Goal: Task Accomplishment & Management: Complete application form

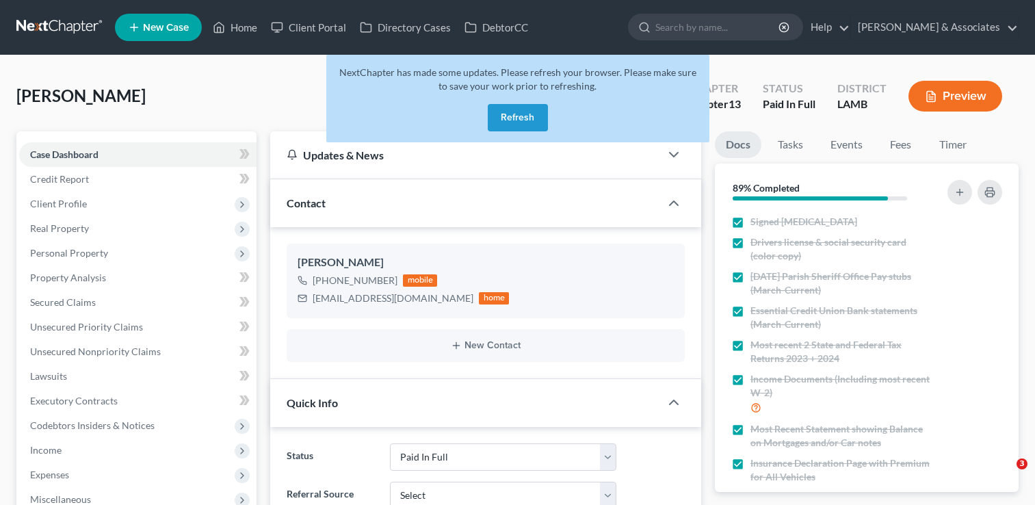
select select "17"
click at [507, 116] on button "Refresh" at bounding box center [518, 117] width 60 height 27
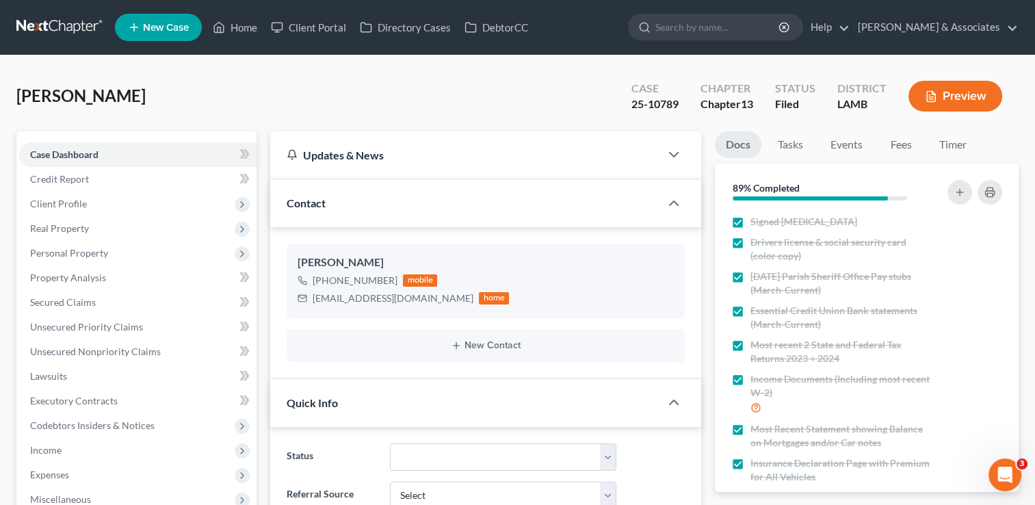
scroll to position [1354, 0]
click at [246, 31] on link "Home" at bounding box center [235, 27] width 58 height 25
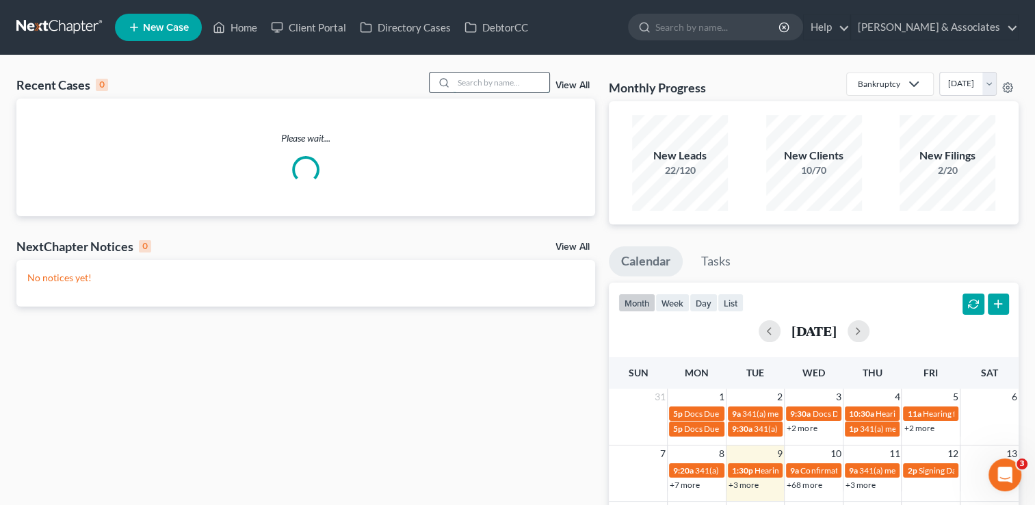
click at [499, 86] on input "search" at bounding box center [502, 83] width 96 height 20
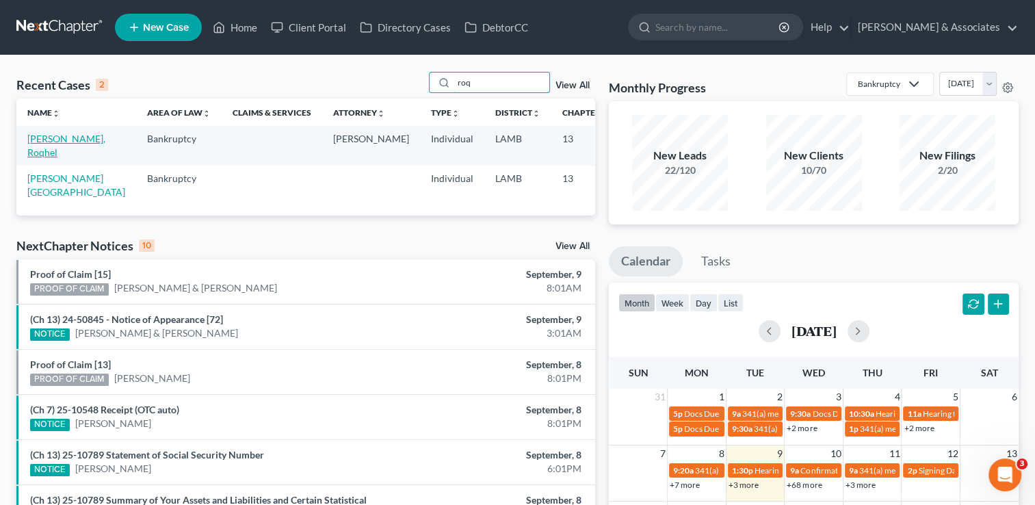
type input "roq"
click at [46, 153] on link "[PERSON_NAME], Roqhel" at bounding box center [66, 145] width 78 height 25
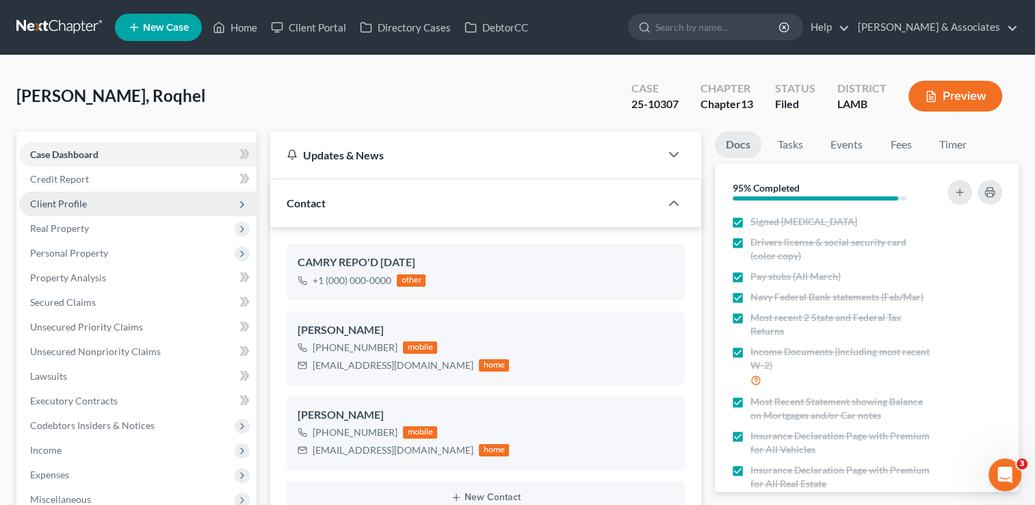
click at [173, 201] on span "Client Profile" at bounding box center [137, 204] width 237 height 25
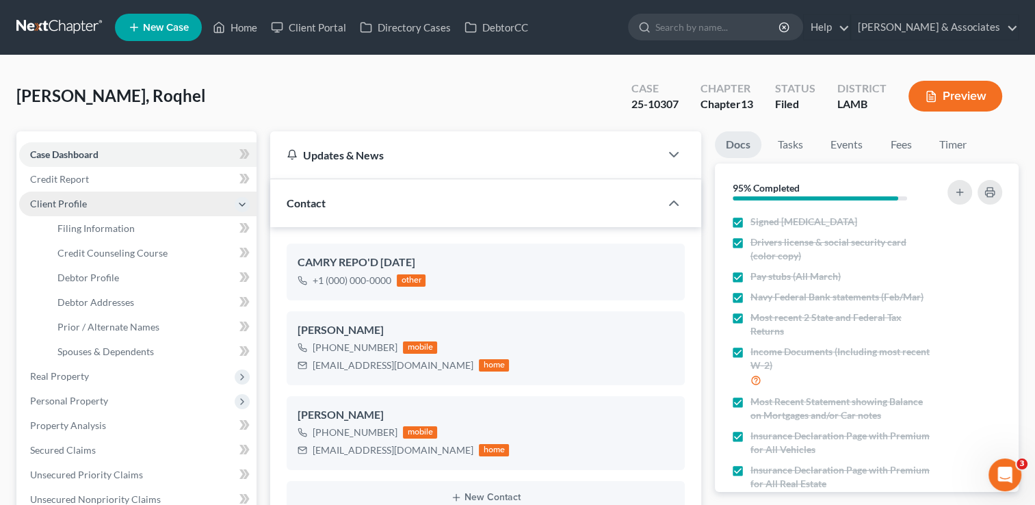
click at [115, 201] on span "Client Profile" at bounding box center [137, 204] width 237 height 25
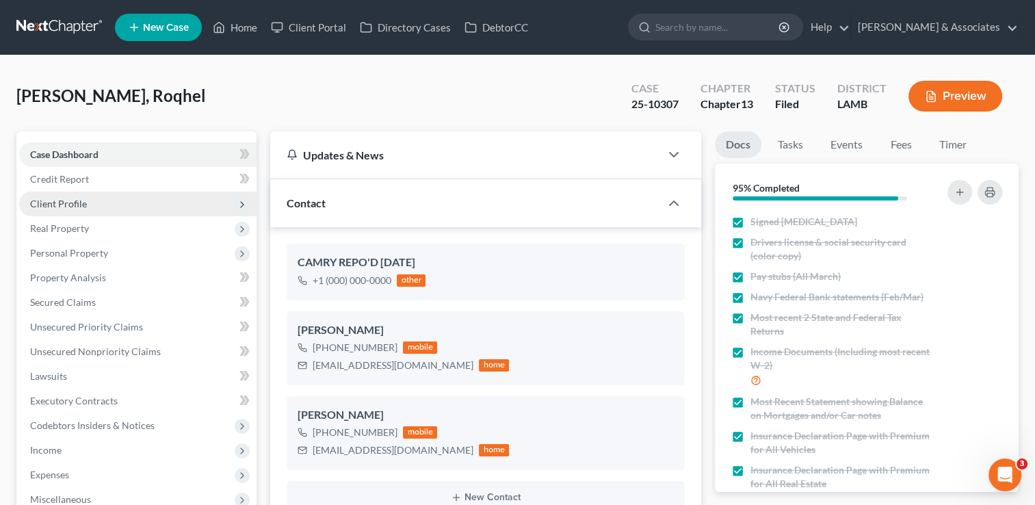
click at [169, 212] on span "Client Profile" at bounding box center [137, 204] width 237 height 25
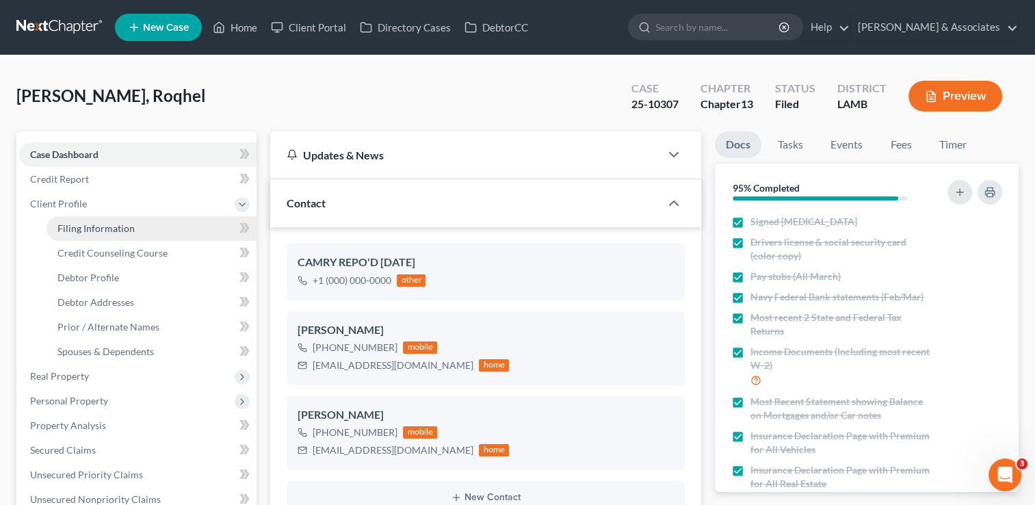
click at [170, 235] on link "Filing Information" at bounding box center [152, 228] width 210 height 25
select select "1"
select select "0"
select select "3"
select select "19"
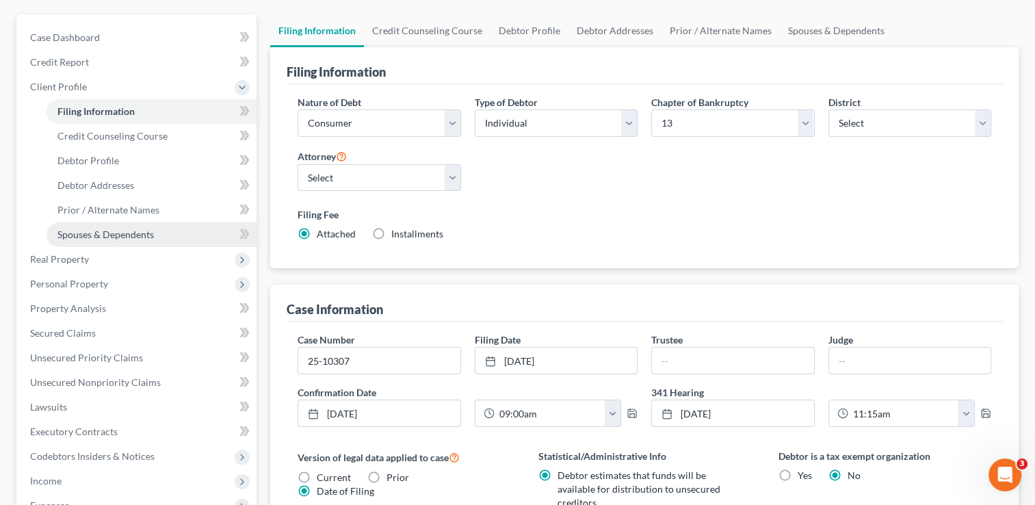
scroll to position [93, 0]
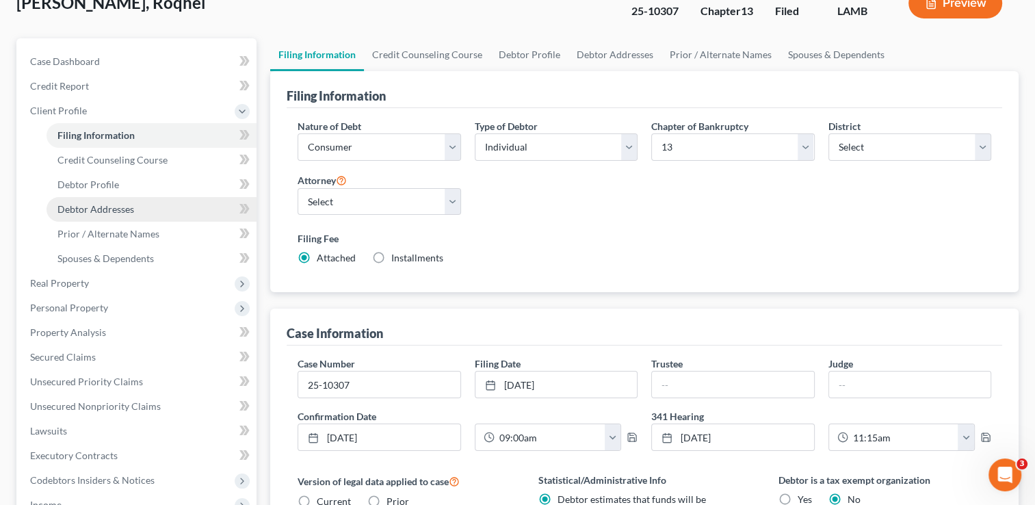
click at [133, 210] on link "Debtor Addresses" at bounding box center [152, 209] width 210 height 25
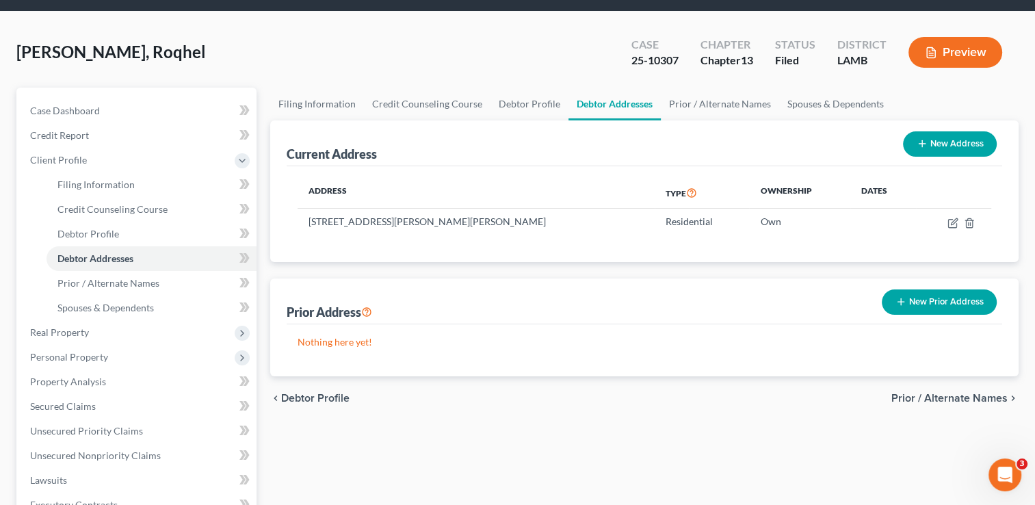
scroll to position [68, 0]
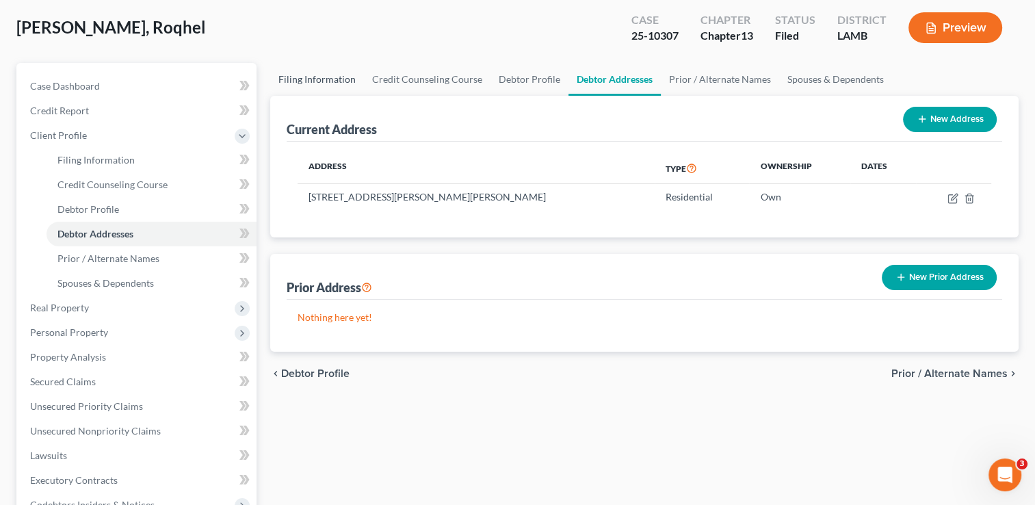
click at [306, 81] on link "Filing Information" at bounding box center [317, 79] width 94 height 33
select select "1"
select select "0"
select select "3"
select select "35"
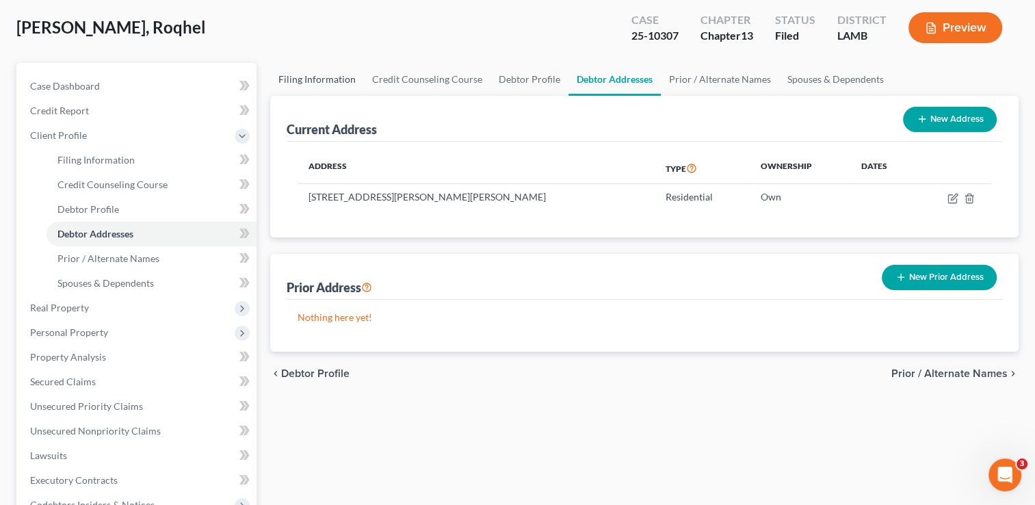
select select "0"
select select "19"
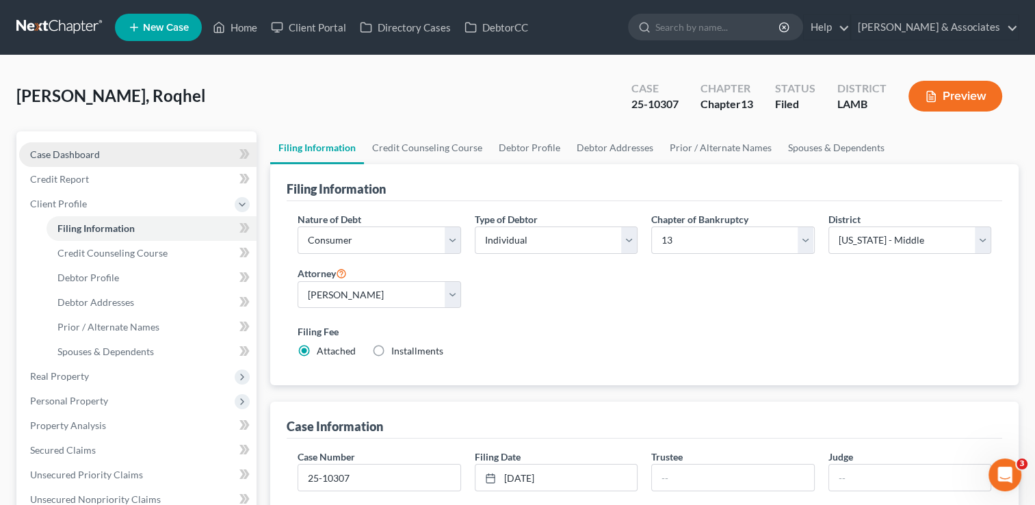
click at [107, 154] on link "Case Dashboard" at bounding box center [137, 154] width 237 height 25
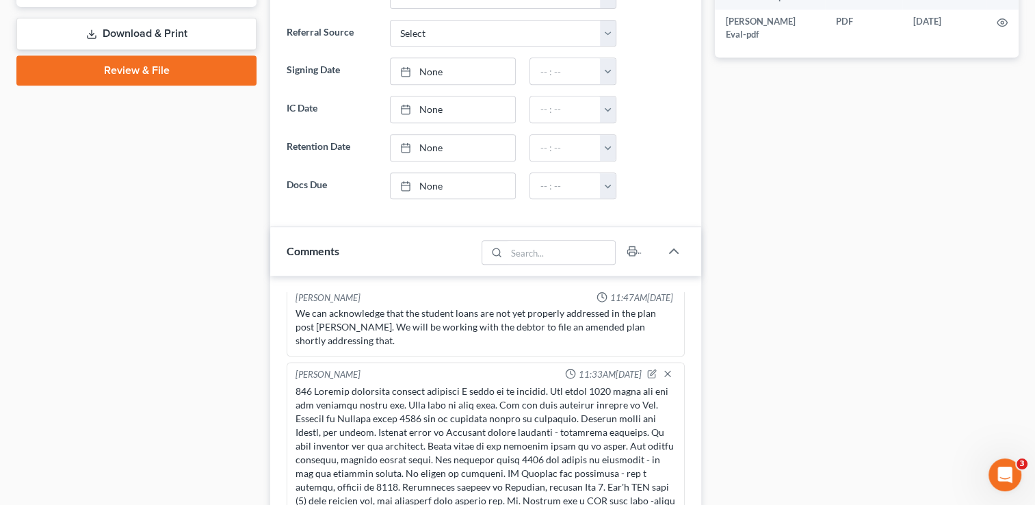
scroll to position [479, 0]
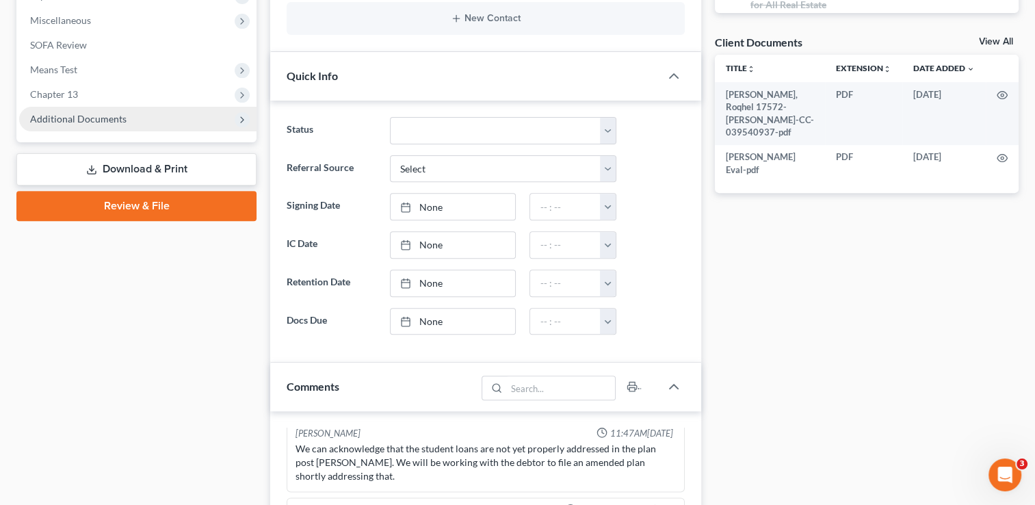
click at [140, 121] on span "Additional Documents" at bounding box center [137, 119] width 237 height 25
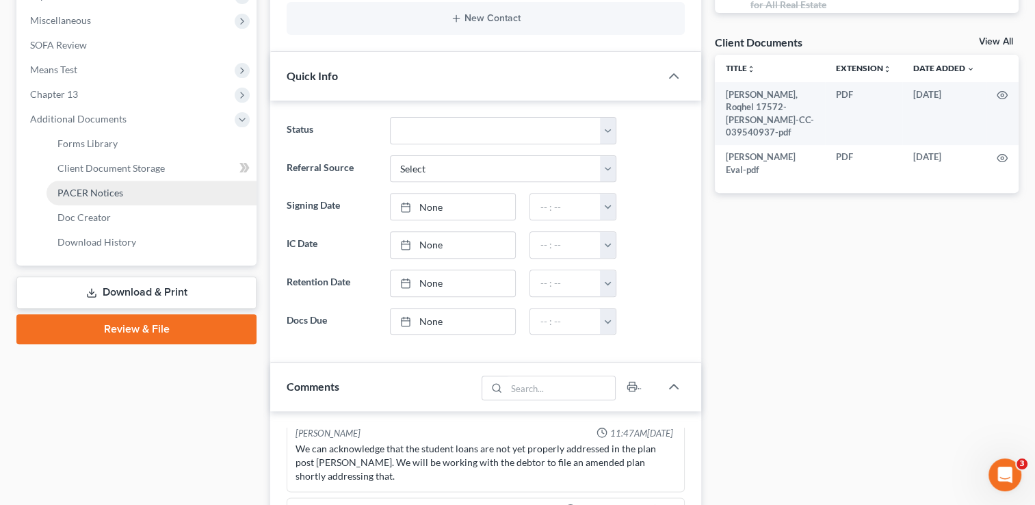
click at [145, 194] on link "PACER Notices" at bounding box center [152, 193] width 210 height 25
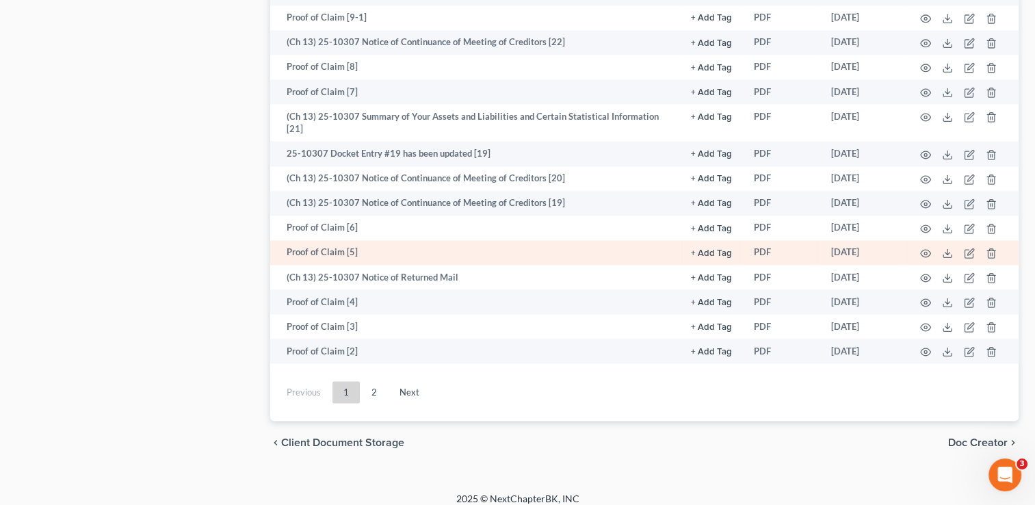
scroll to position [1867, 0]
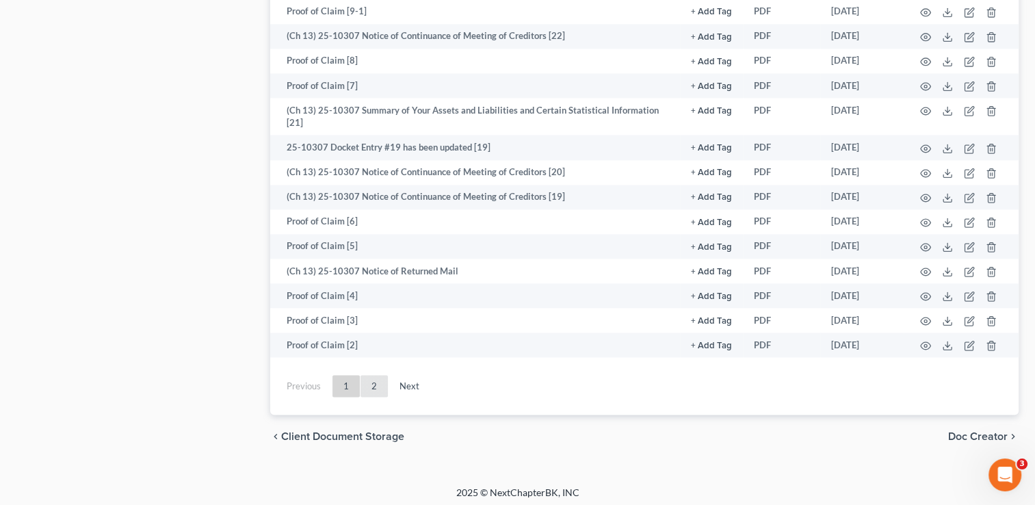
click at [378, 386] on link "2" at bounding box center [374, 386] width 27 height 22
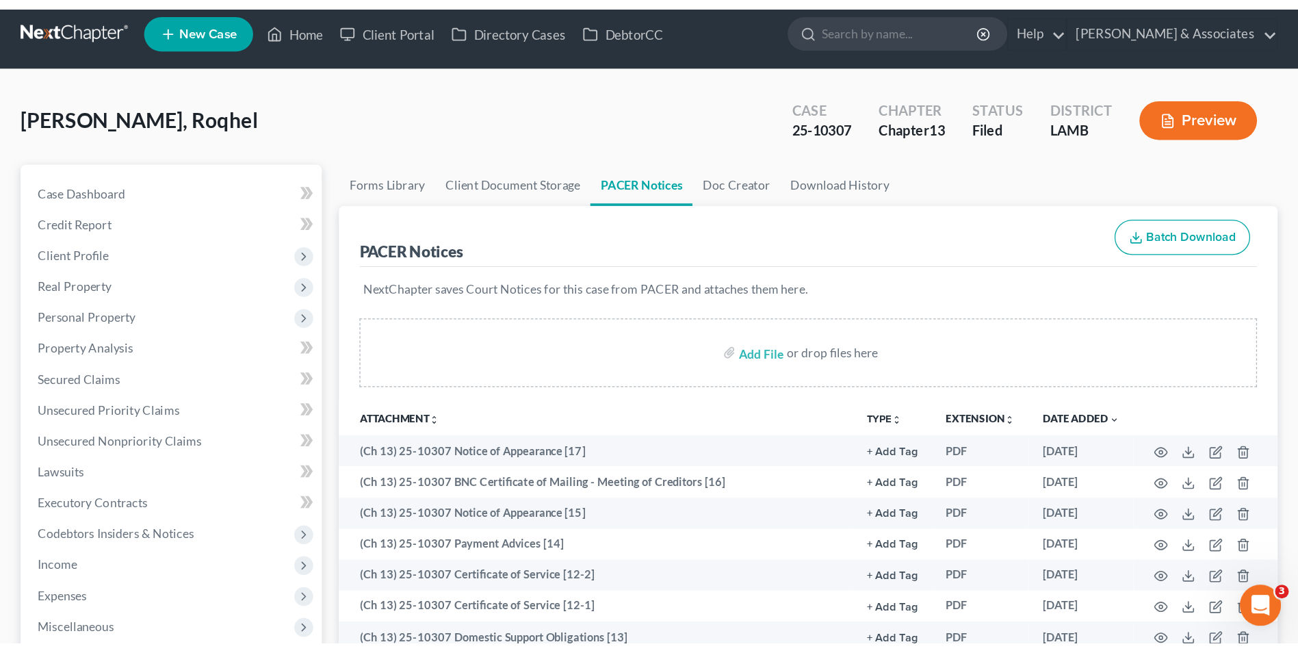
scroll to position [0, 0]
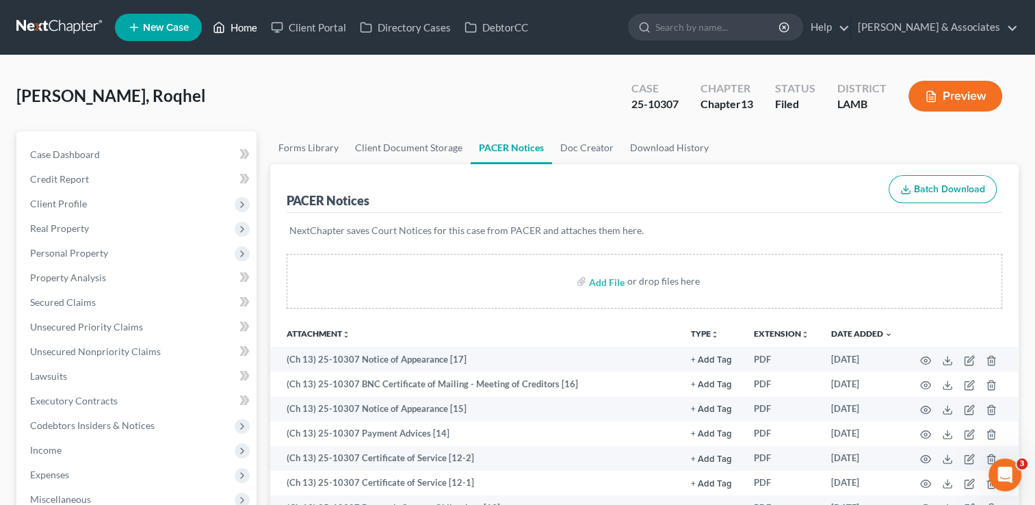
click at [240, 24] on link "Home" at bounding box center [235, 27] width 58 height 25
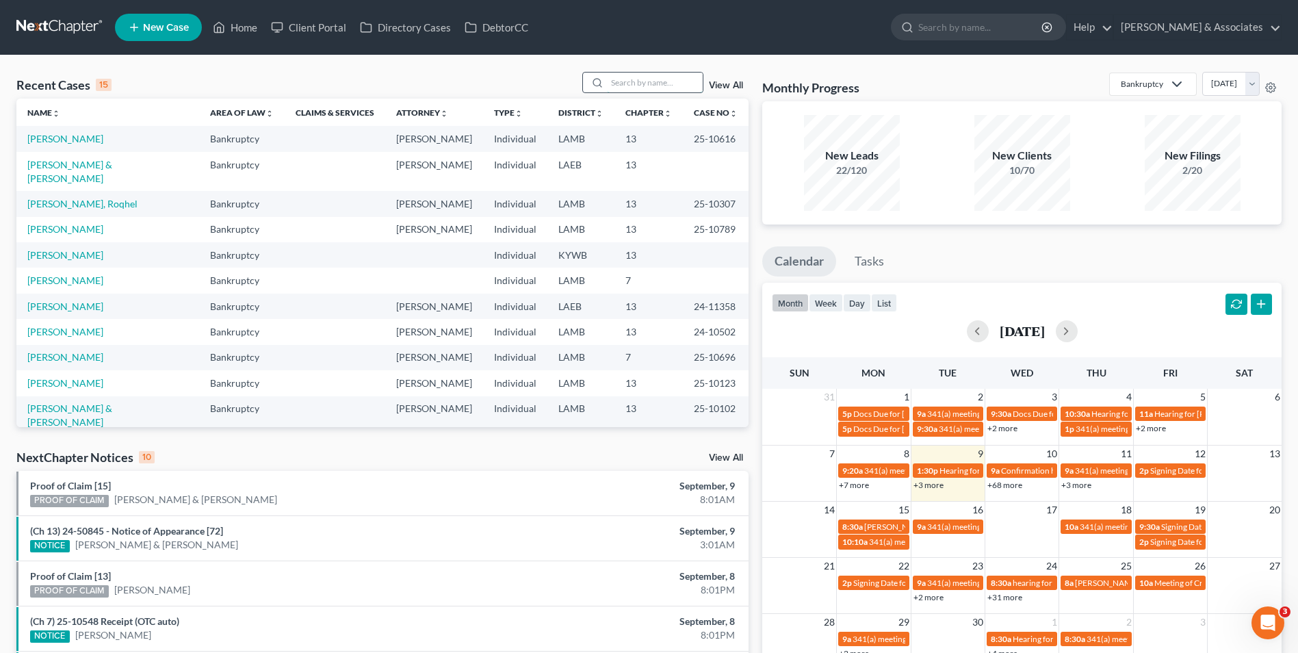
click at [662, 84] on input "search" at bounding box center [655, 83] width 96 height 20
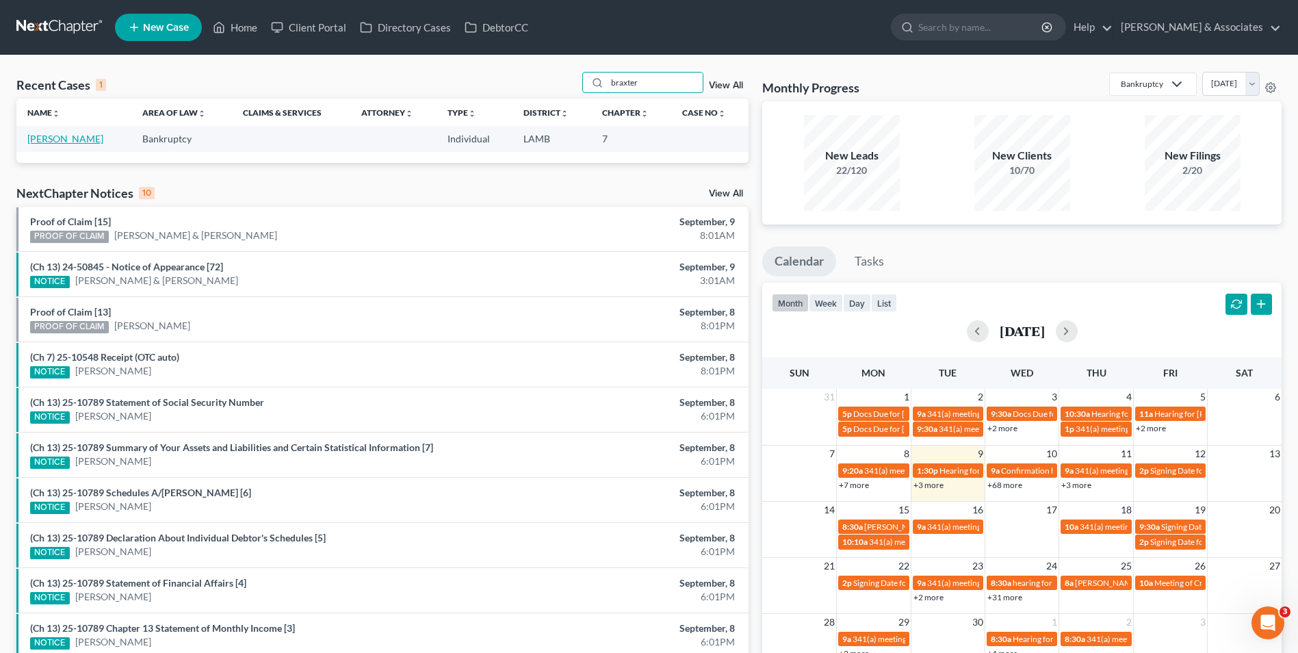
type input "braxter"
click at [44, 137] on link "[PERSON_NAME]" at bounding box center [65, 139] width 76 height 12
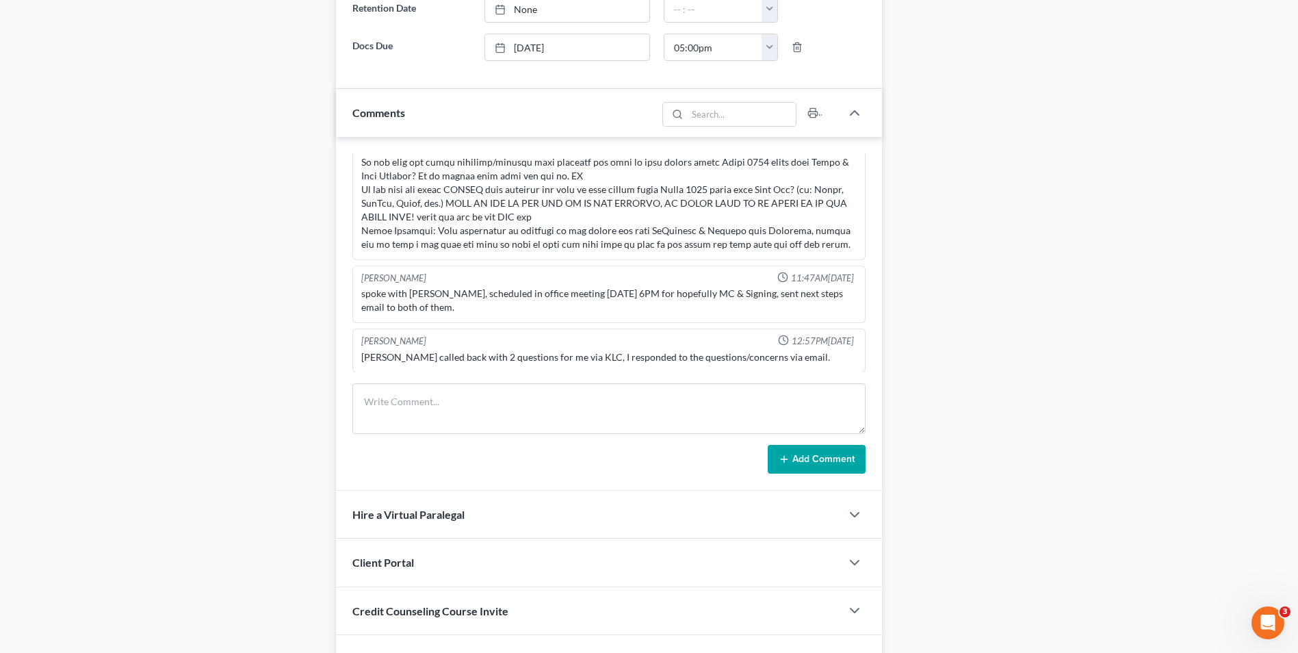
scroll to position [753, 0]
